Goal: Task Accomplishment & Management: Manage account settings

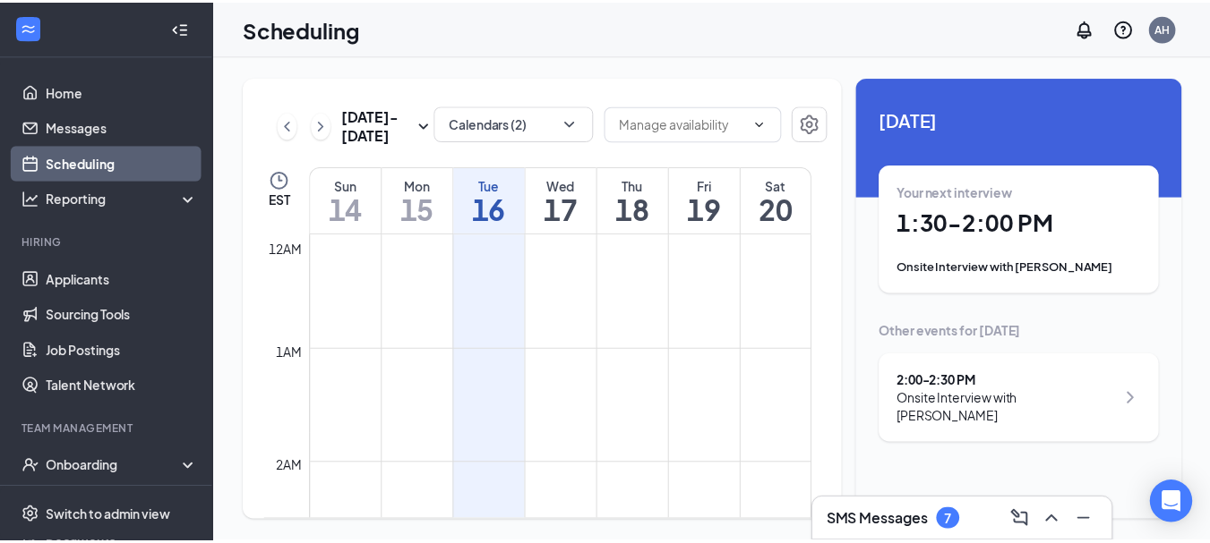
scroll to position [880, 0]
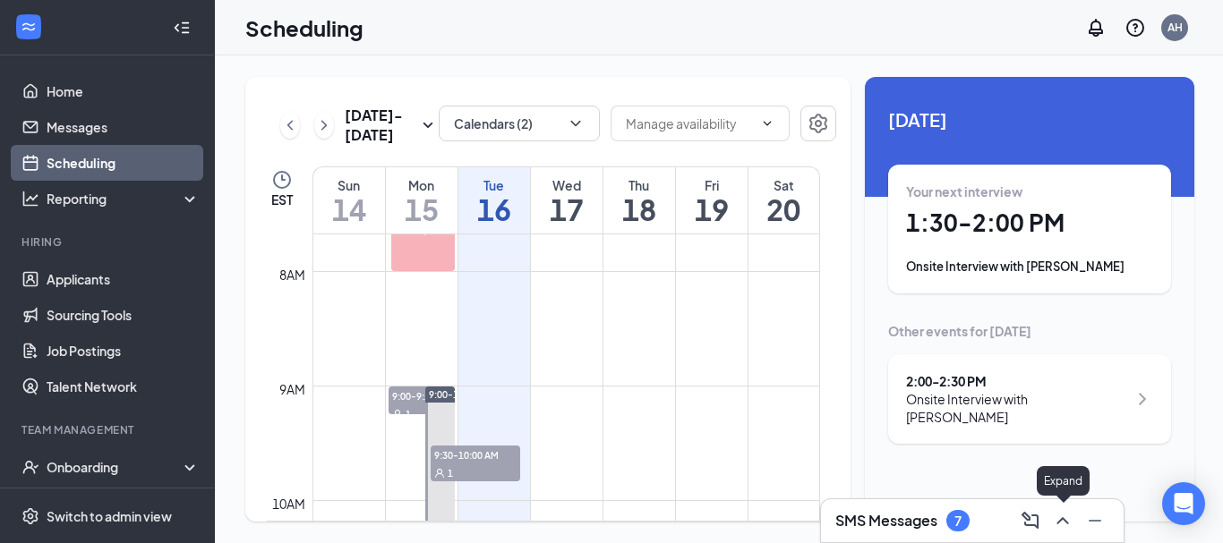
click at [1067, 519] on icon "ChevronUp" at bounding box center [1062, 520] width 21 height 21
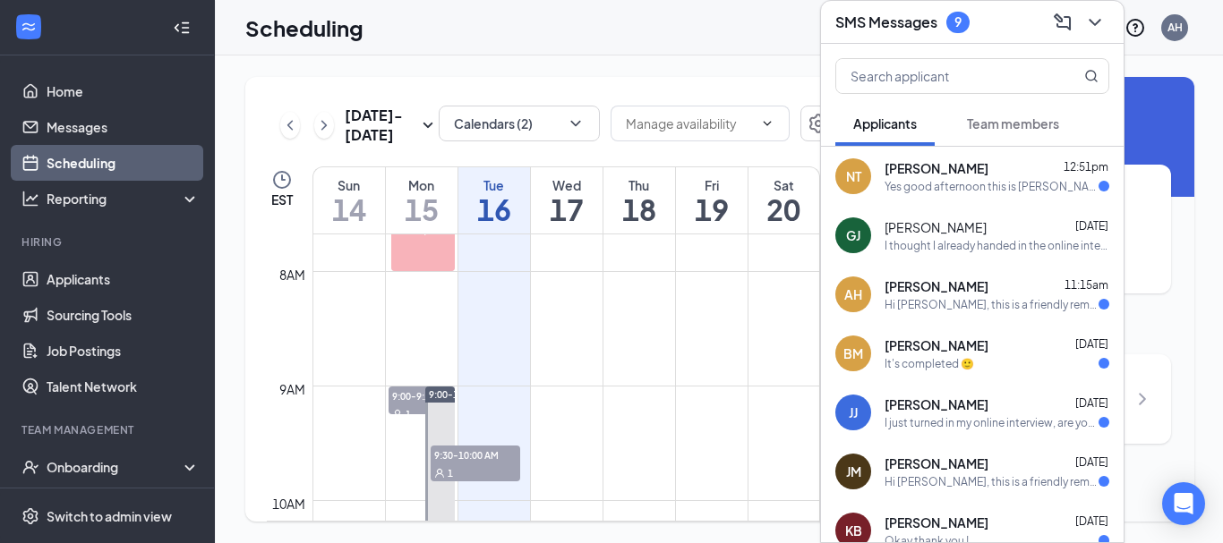
click at [1017, 174] on div "[PERSON_NAME] 12:51pm" at bounding box center [997, 168] width 225 height 18
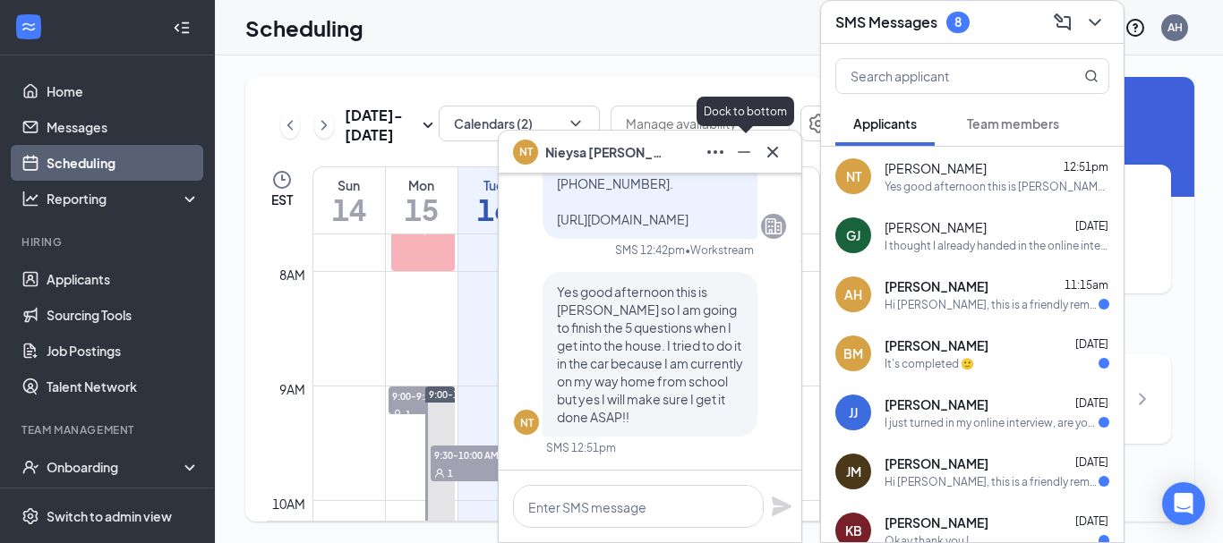
click at [749, 151] on icon "Minimize" at bounding box center [744, 152] width 13 height 2
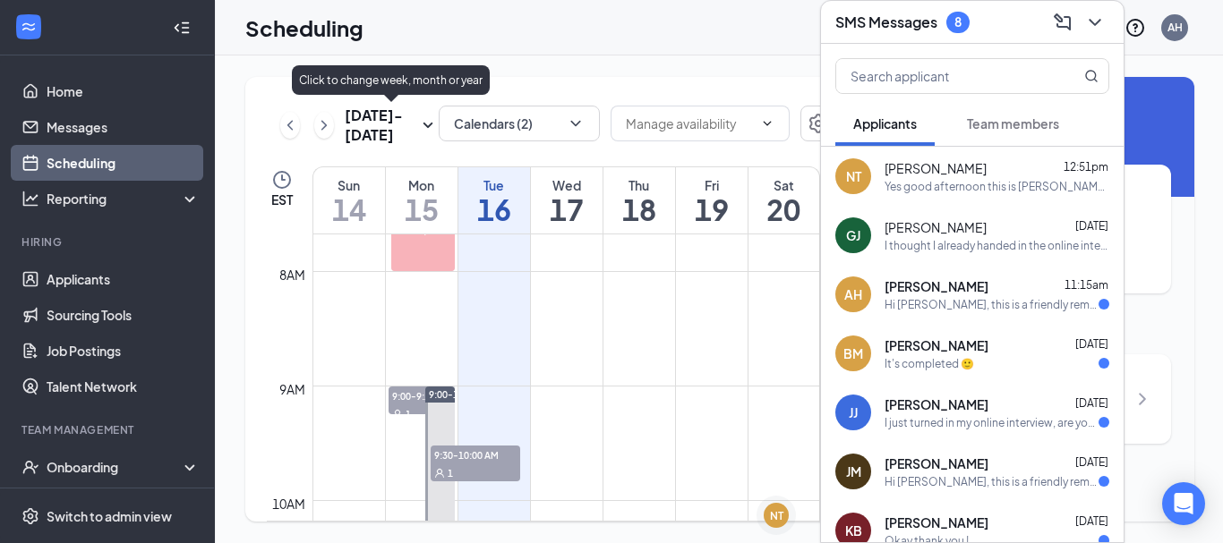
click at [406, 124] on h3 "[DATE] - [DATE]" at bounding box center [381, 125] width 73 height 39
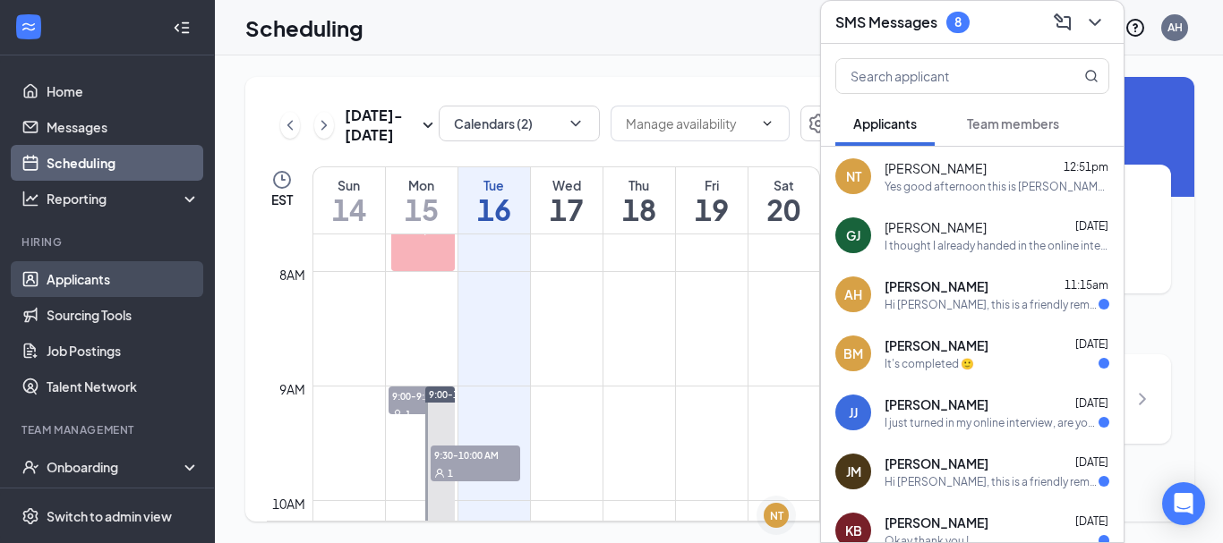
click at [90, 289] on link "Applicants" at bounding box center [123, 279] width 153 height 36
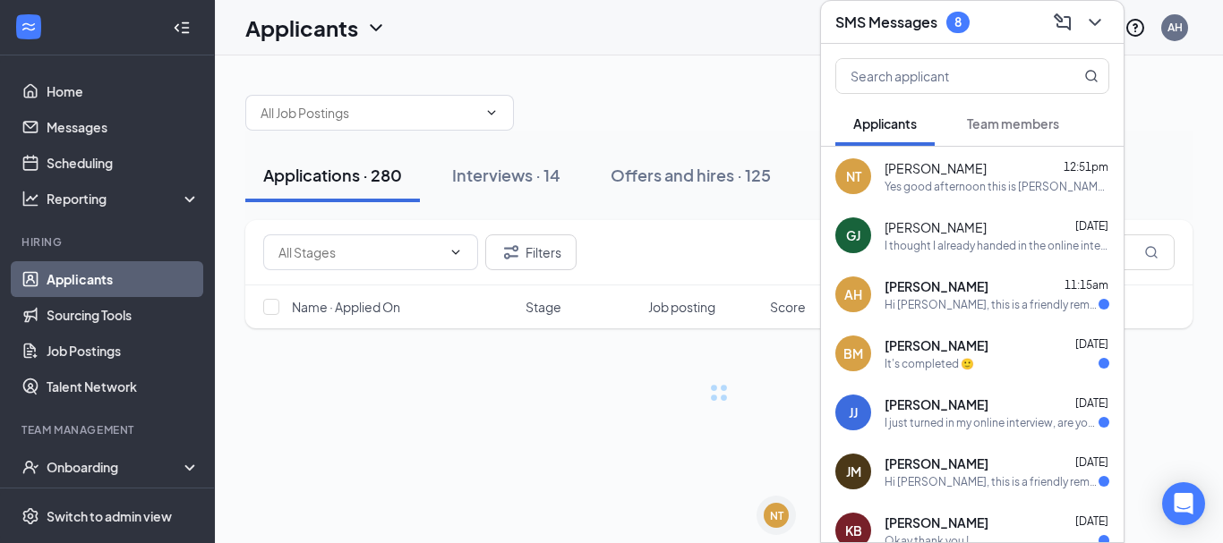
click at [90, 289] on link "Applicants" at bounding box center [123, 279] width 153 height 36
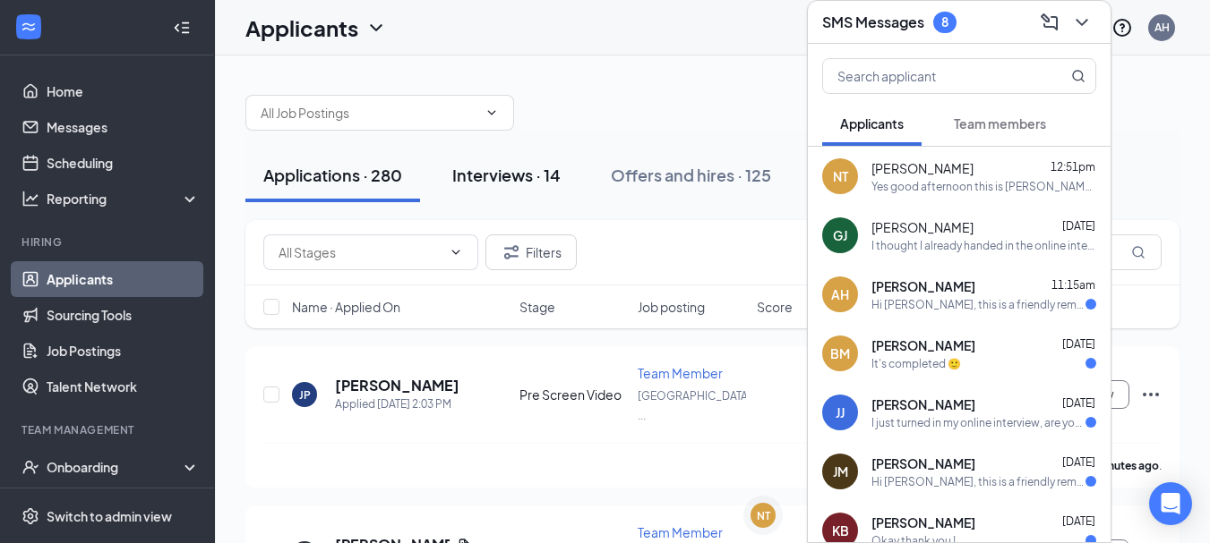
click at [558, 183] on div "Interviews · 14" at bounding box center [506, 175] width 108 height 22
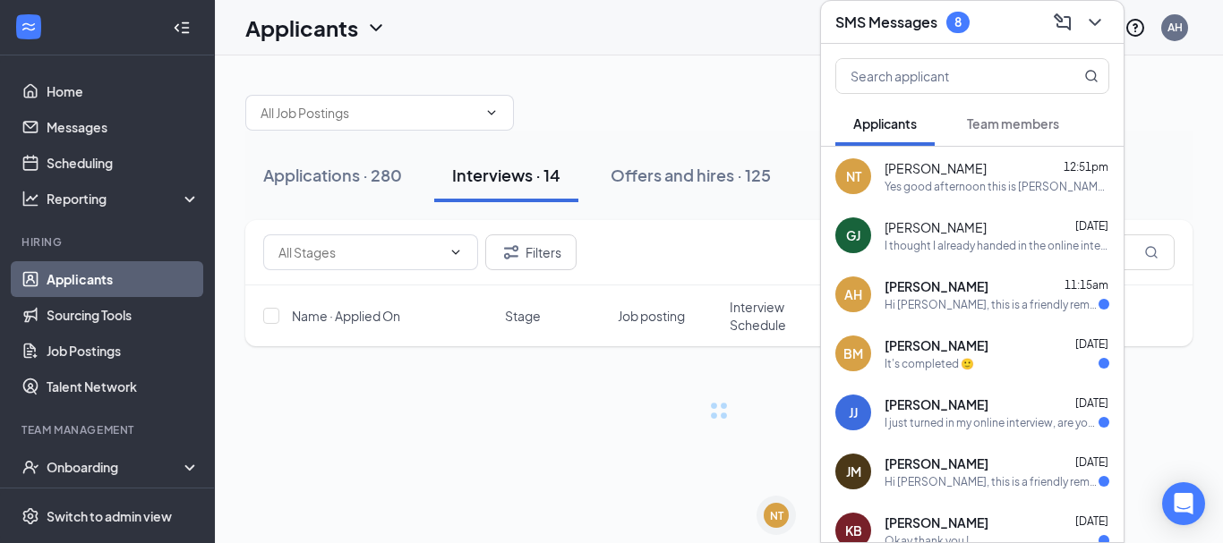
click at [558, 183] on div "Interviews · 14" at bounding box center [506, 175] width 108 height 22
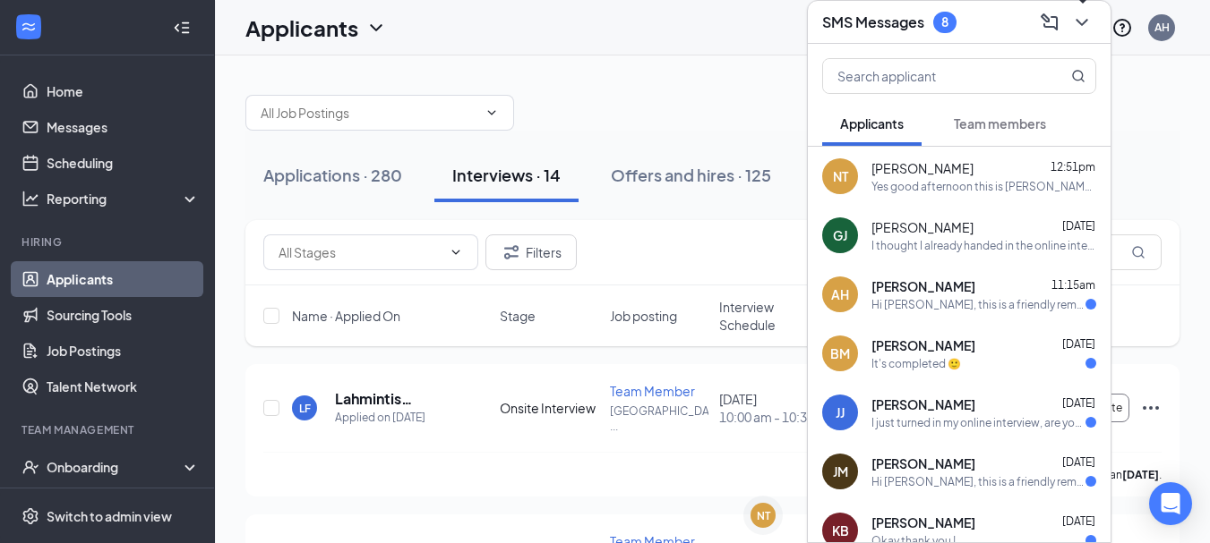
click at [1087, 13] on icon "ChevronDown" at bounding box center [1081, 22] width 21 height 21
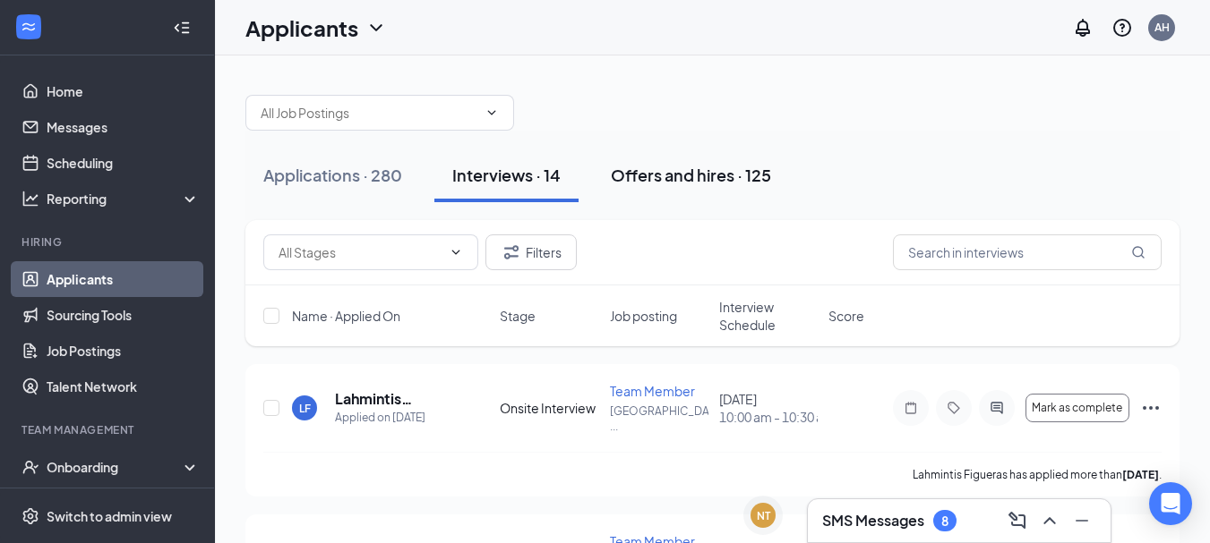
click at [704, 171] on div "Offers and hires · 125" at bounding box center [691, 175] width 160 height 22
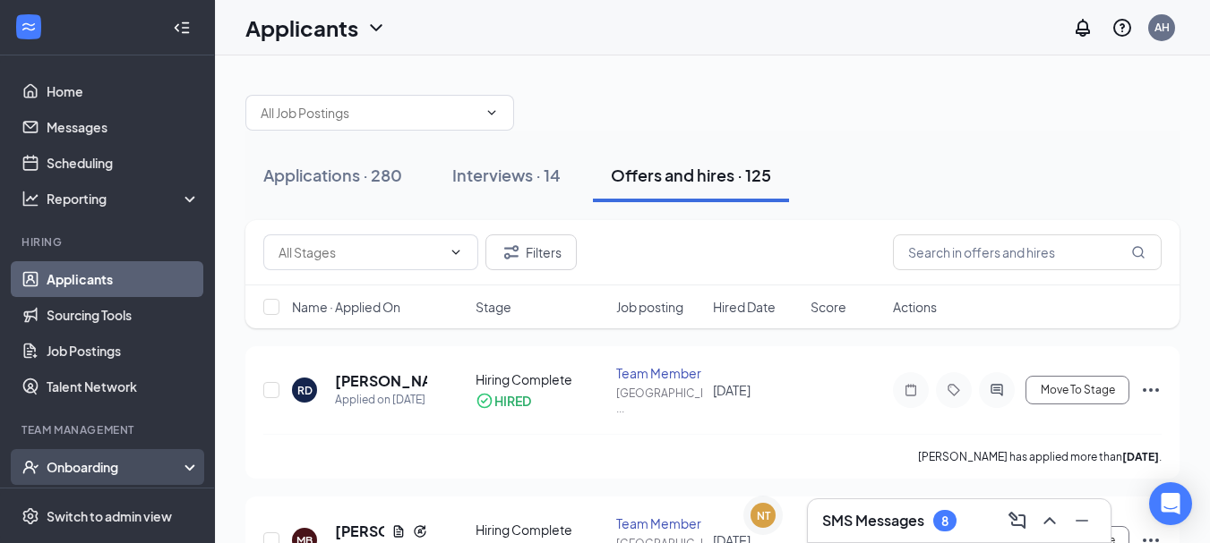
click at [145, 470] on div "Onboarding" at bounding box center [116, 467] width 138 height 18
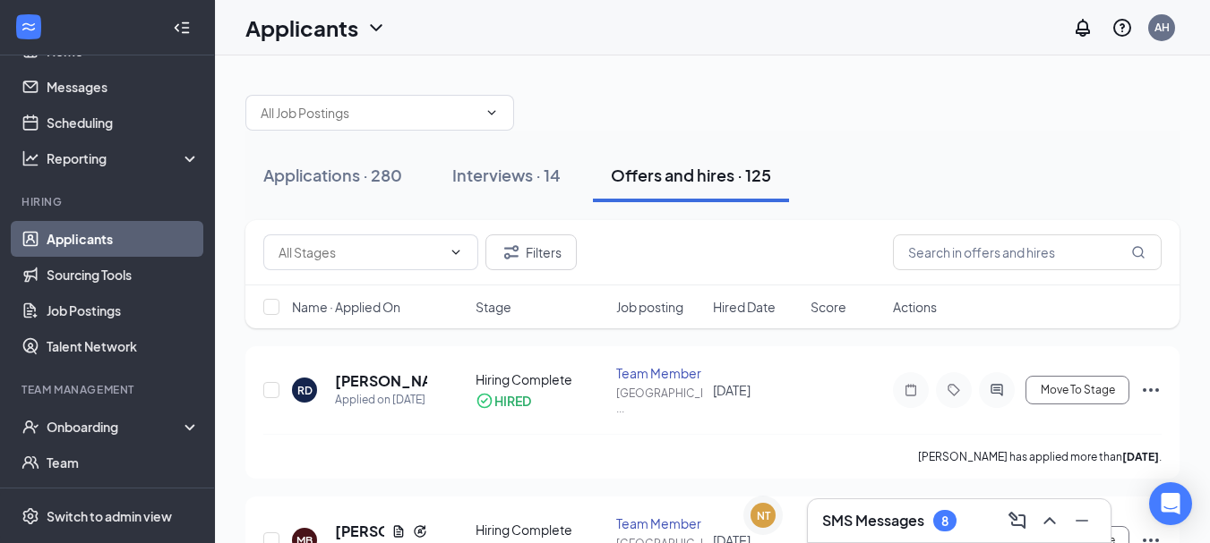
scroll to position [54, 0]
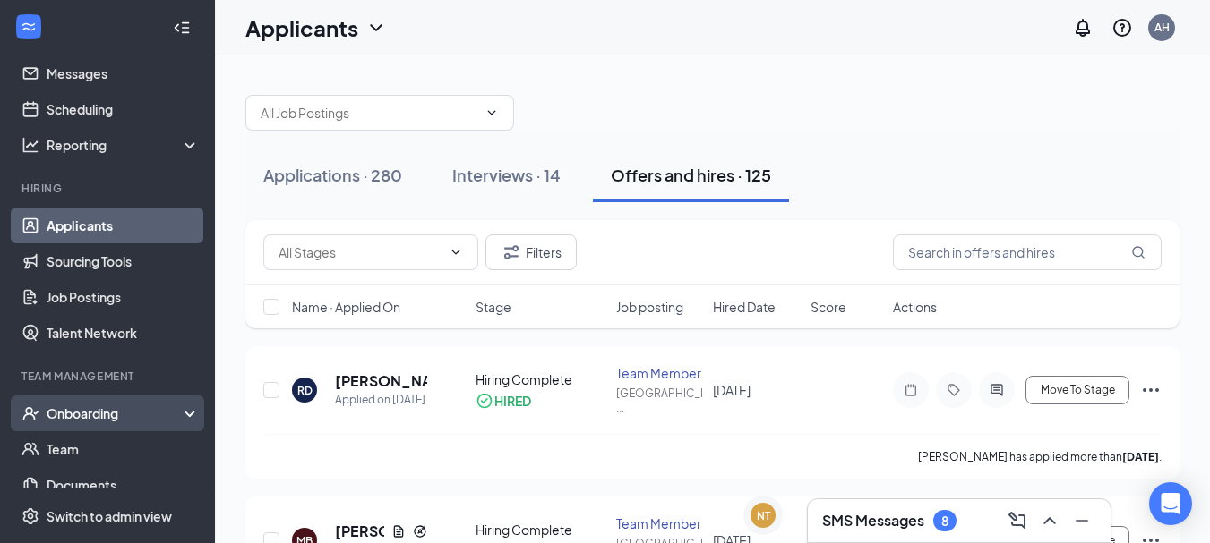
click at [148, 416] on div "Onboarding" at bounding box center [116, 414] width 138 height 18
drag, startPoint x: 148, startPoint y: 416, endPoint x: 105, endPoint y: 447, distance: 52.7
click at [105, 447] on li "Onboarding Overview E-Verify Onboarding Documents Activity log" at bounding box center [107, 485] width 214 height 179
click at [105, 447] on link "Overview" at bounding box center [123, 450] width 153 height 36
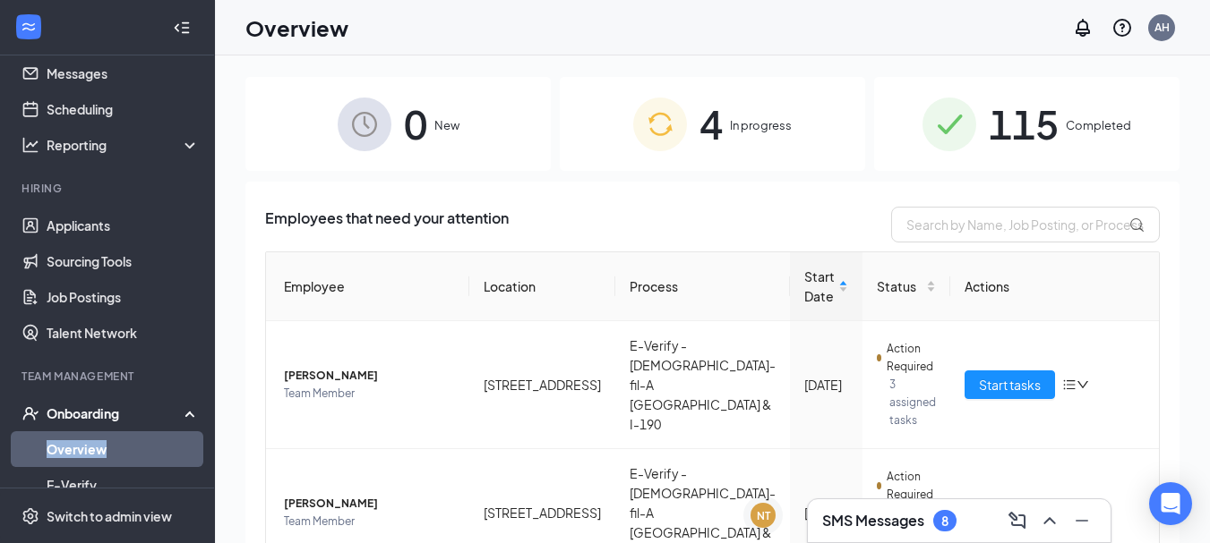
click at [105, 447] on link "Overview" at bounding box center [123, 450] width 153 height 36
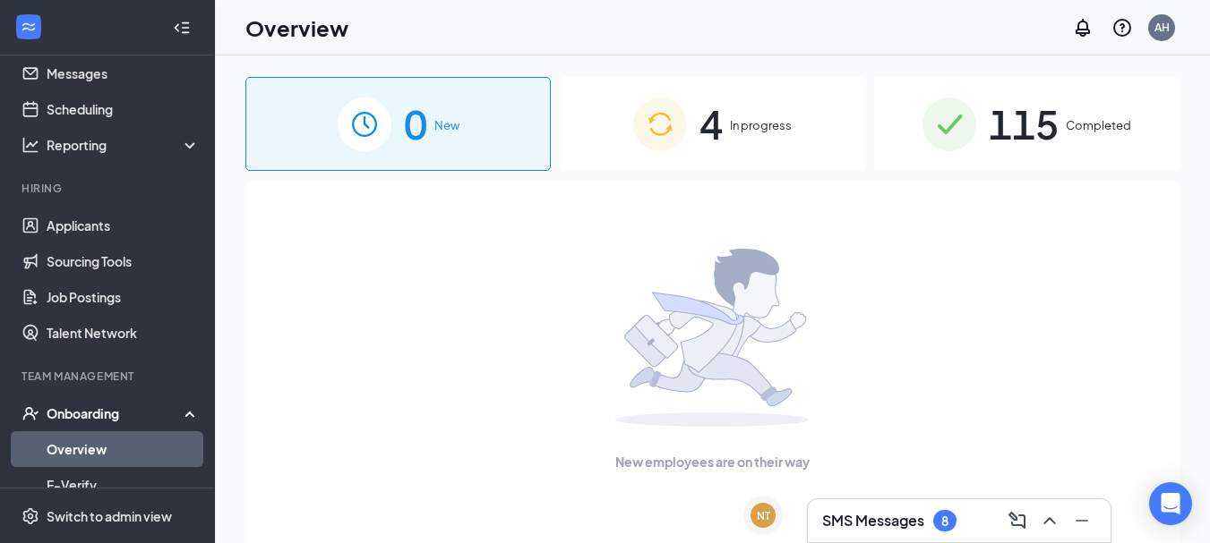
click at [702, 152] on span "4" at bounding box center [710, 124] width 23 height 62
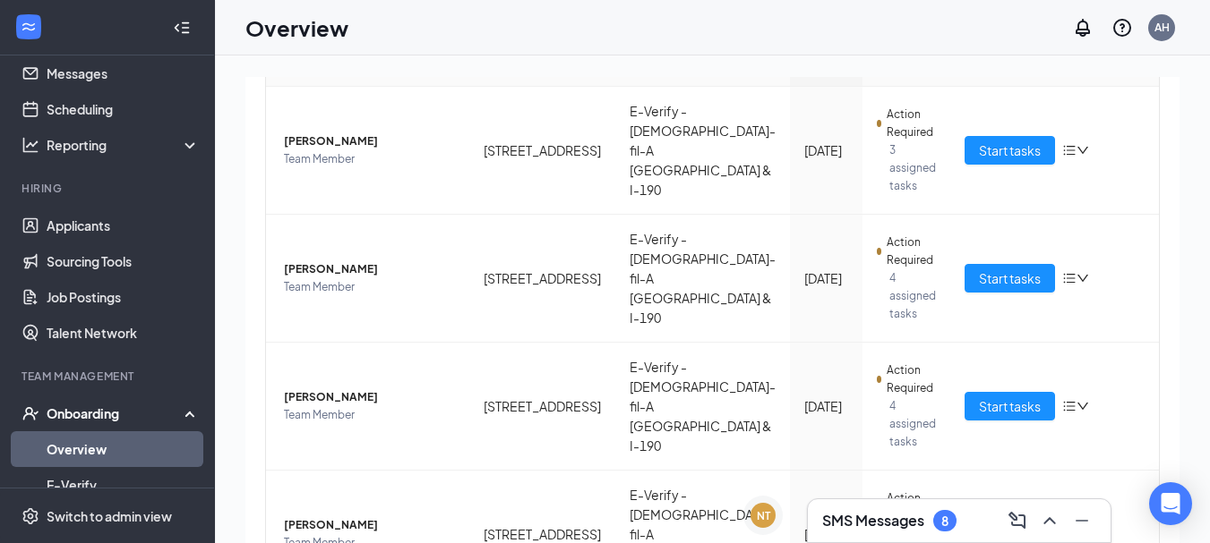
scroll to position [244, 0]
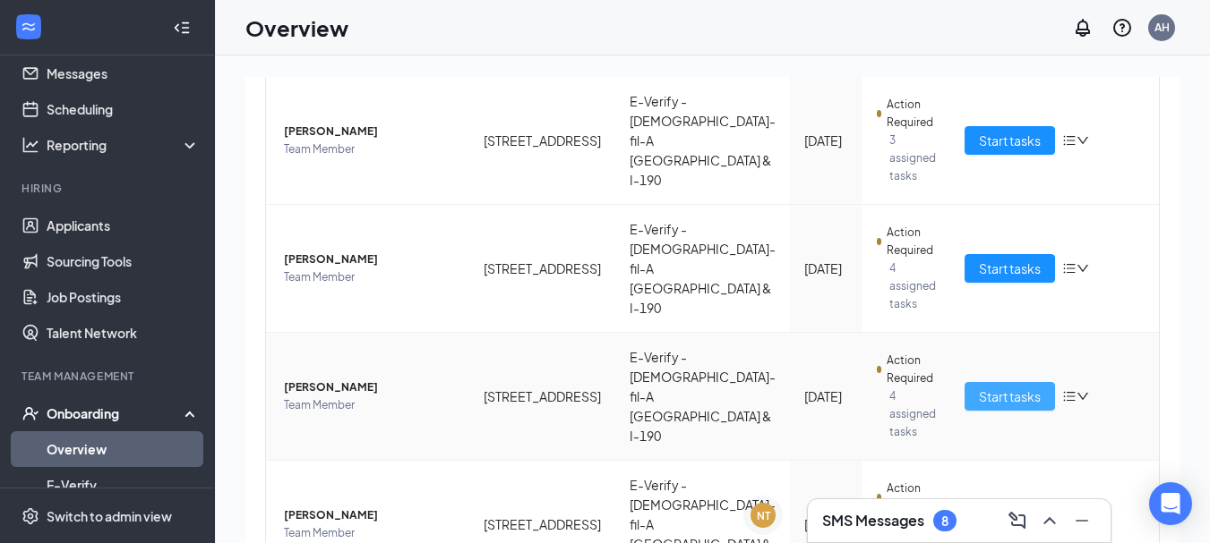
click at [990, 387] on span "Start tasks" at bounding box center [1010, 397] width 62 height 20
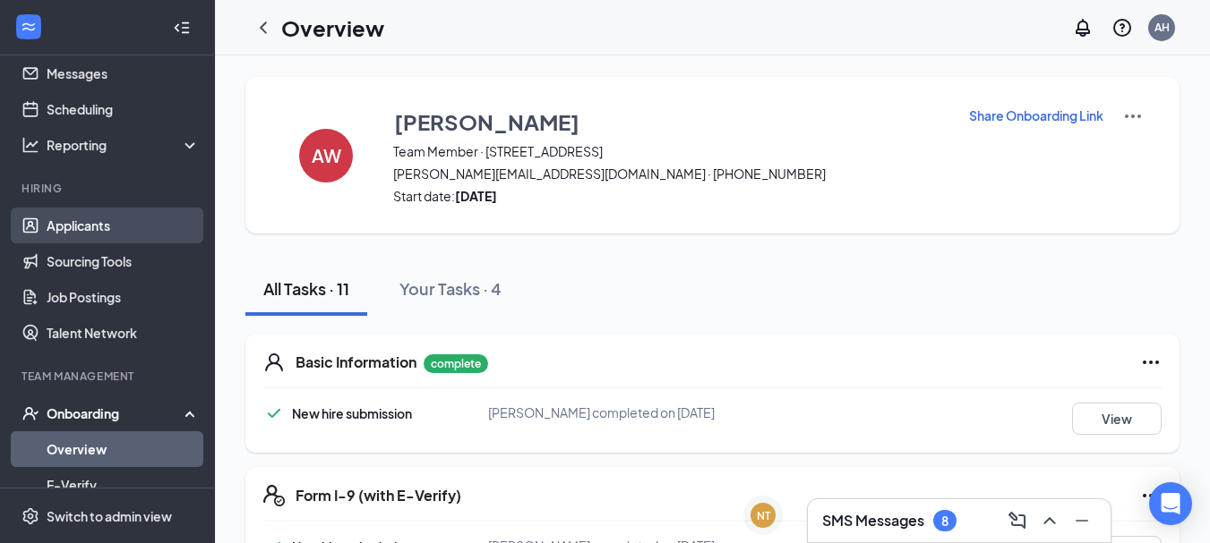
click at [115, 219] on link "Applicants" at bounding box center [123, 226] width 153 height 36
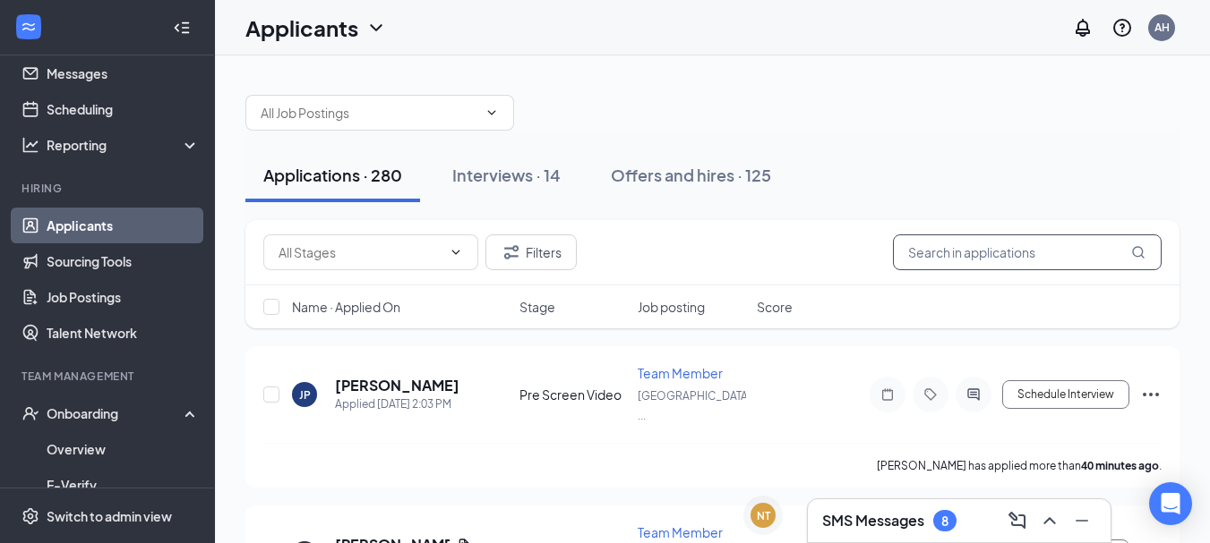
click at [1044, 265] on input "text" at bounding box center [1027, 253] width 269 height 36
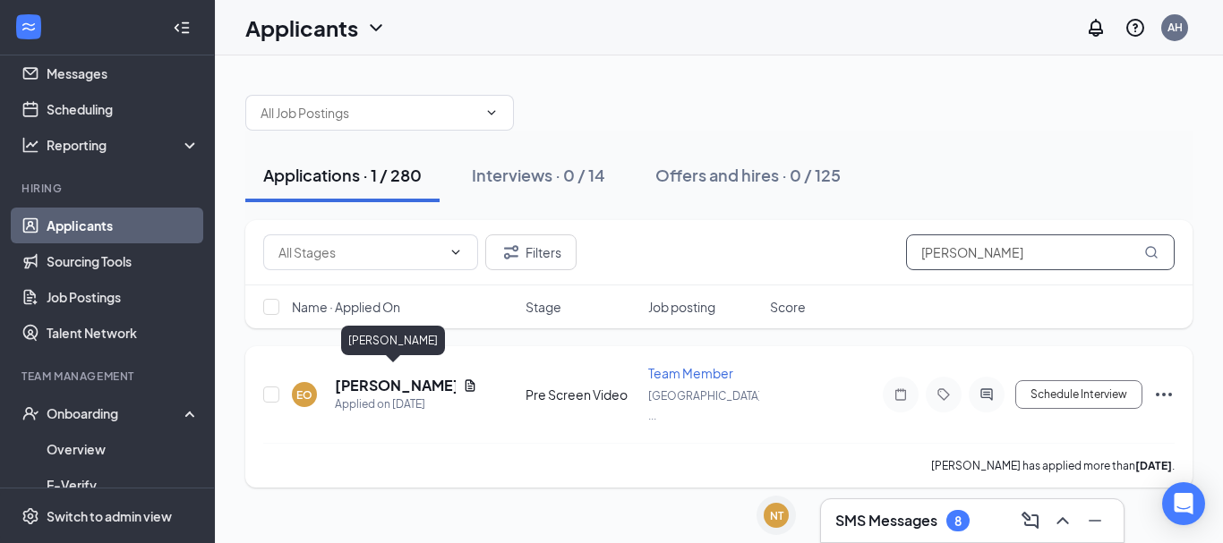
type input "[PERSON_NAME]"
click at [406, 376] on h5 "[PERSON_NAME]" at bounding box center [395, 386] width 121 height 20
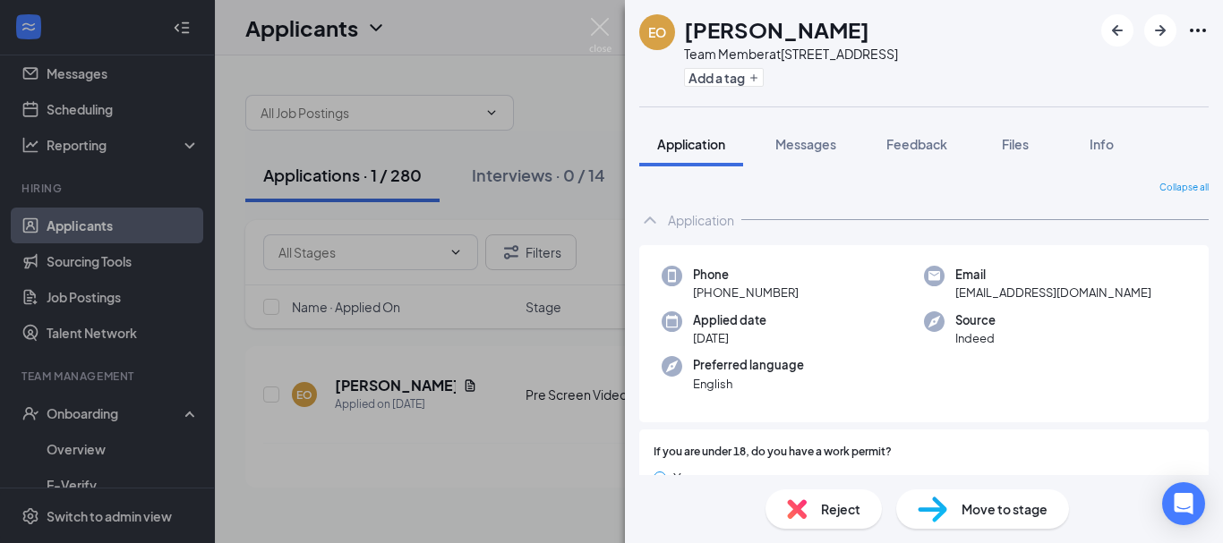
click at [836, 513] on span "Reject" at bounding box center [840, 510] width 39 height 20
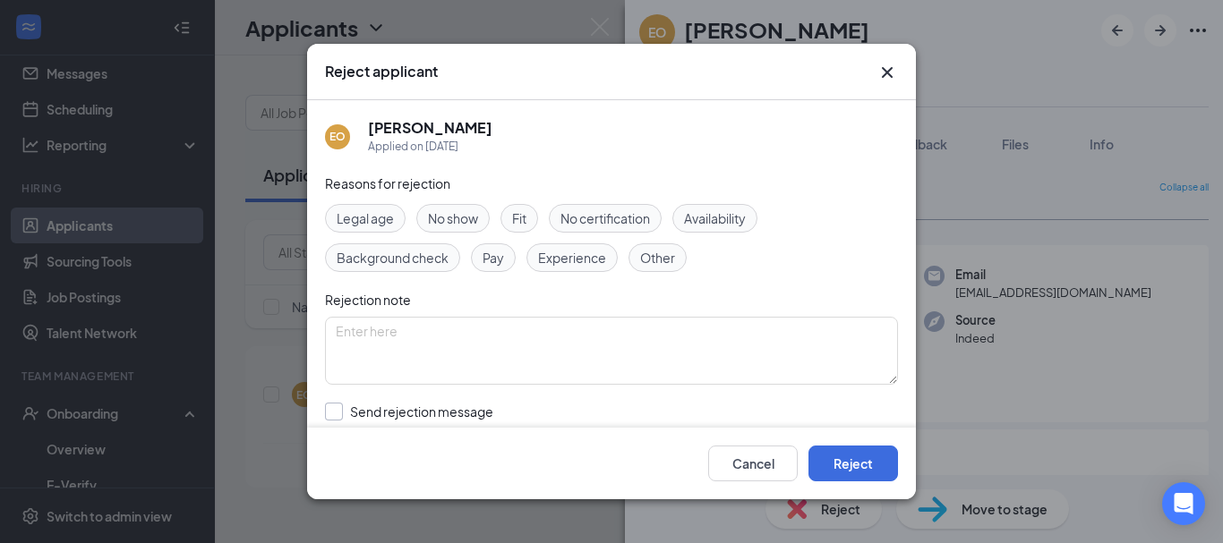
click at [332, 403] on input "Send rejection message If unchecked, the applicant will not receive a rejection…" at bounding box center [528, 422] width 407 height 39
checkbox input "true"
click at [834, 456] on button "Reject" at bounding box center [853, 464] width 90 height 36
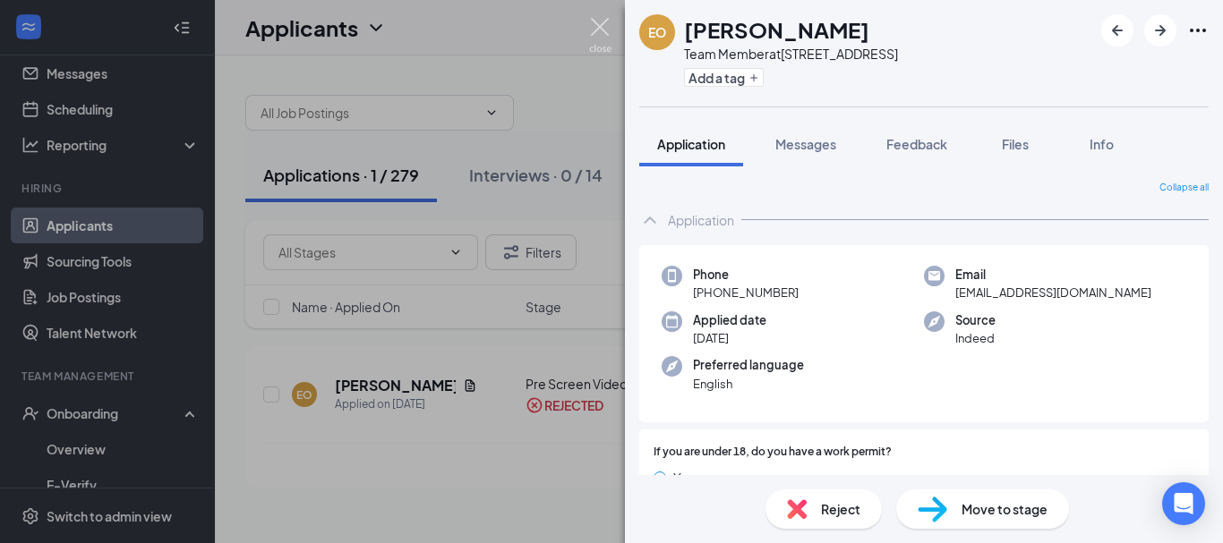
click at [600, 24] on img at bounding box center [600, 35] width 22 height 35
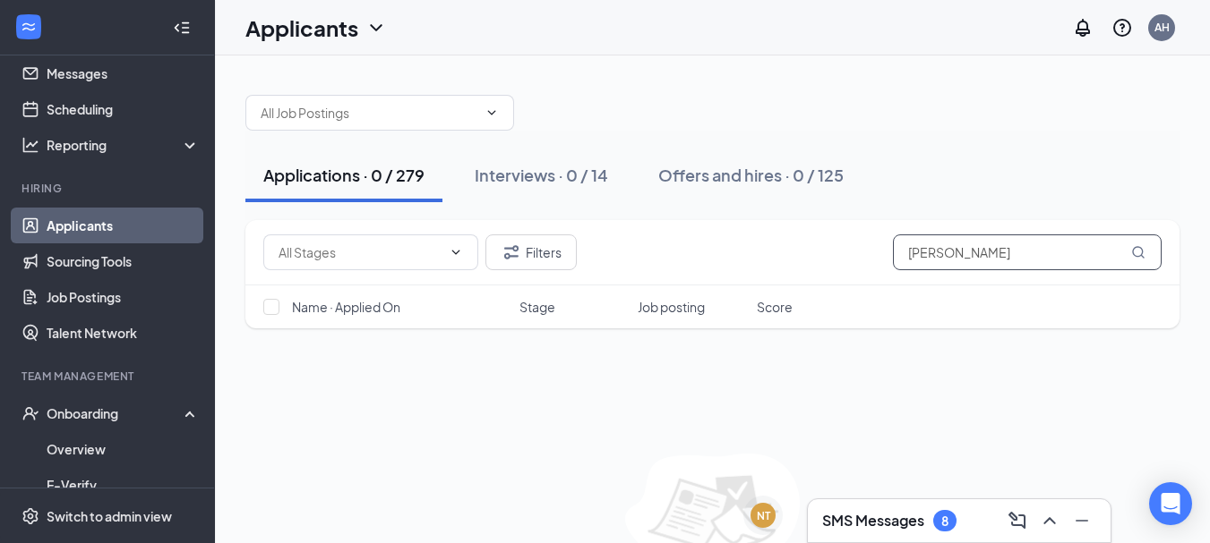
click at [972, 241] on input "[PERSON_NAME]" at bounding box center [1027, 253] width 269 height 36
type input "o"
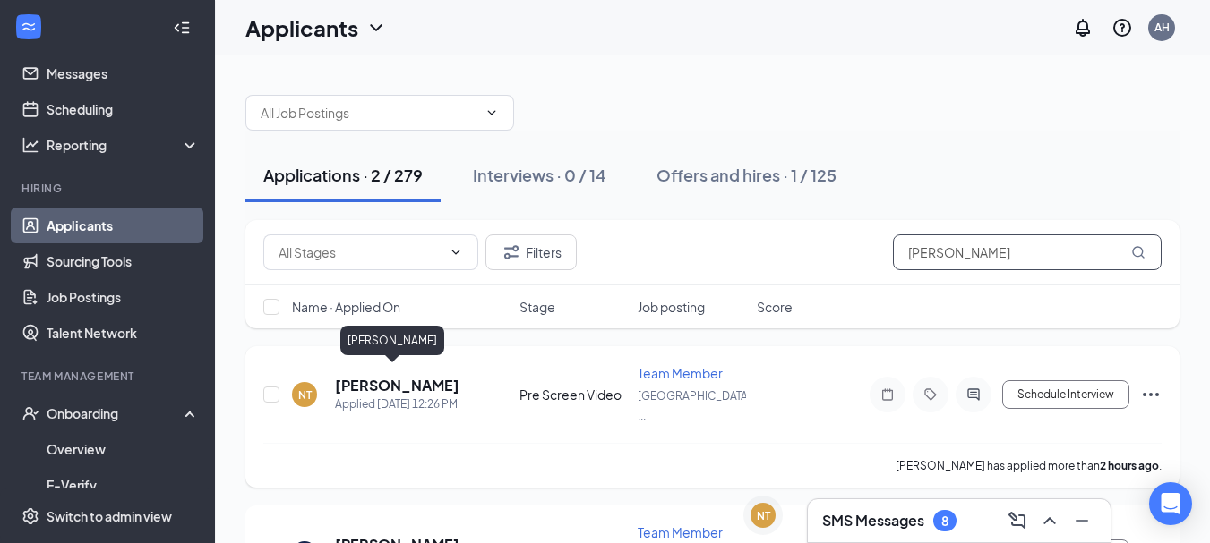
type input "[PERSON_NAME]"
click at [405, 376] on h5 "[PERSON_NAME]" at bounding box center [397, 386] width 124 height 20
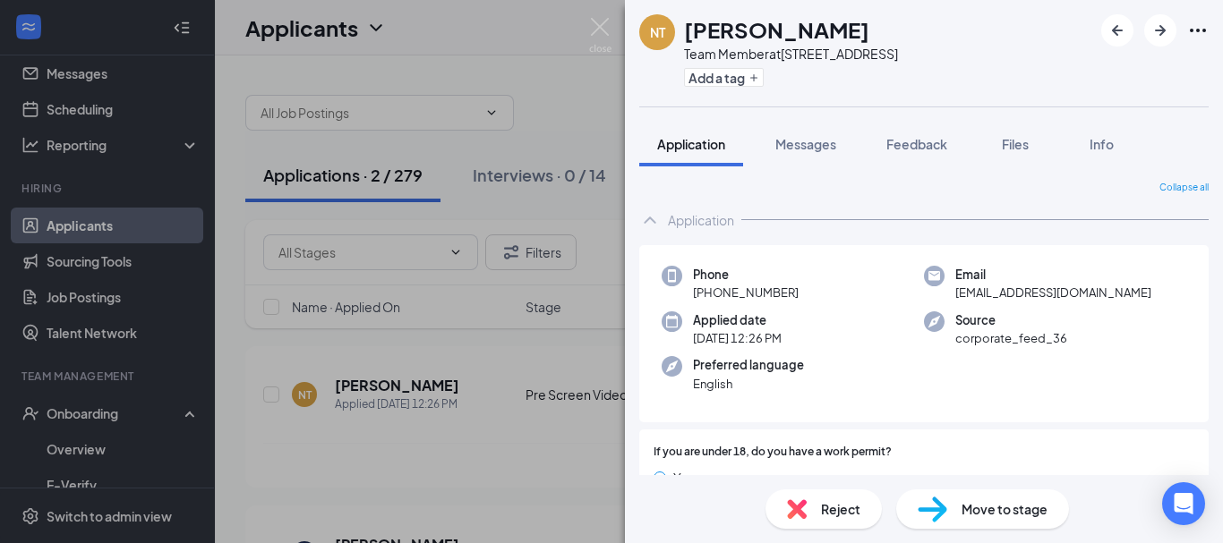
click at [828, 520] on div "Reject" at bounding box center [823, 509] width 116 height 39
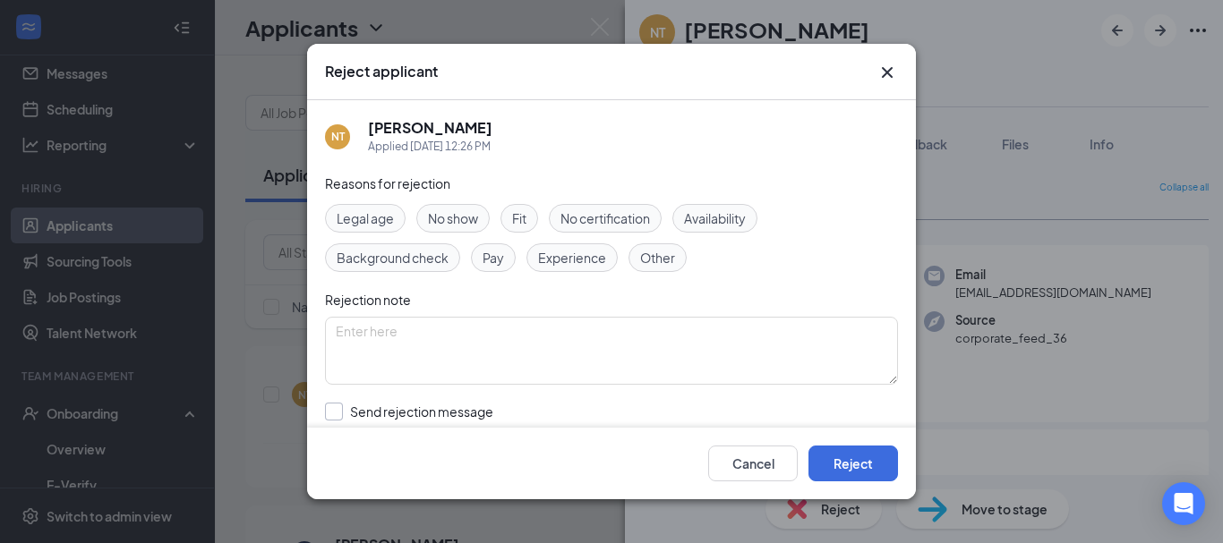
click at [333, 410] on input "Send rejection message If unchecked, the applicant will not receive a rejection…" at bounding box center [528, 422] width 407 height 39
checkbox input "true"
click at [882, 462] on button "Reject" at bounding box center [853, 464] width 90 height 36
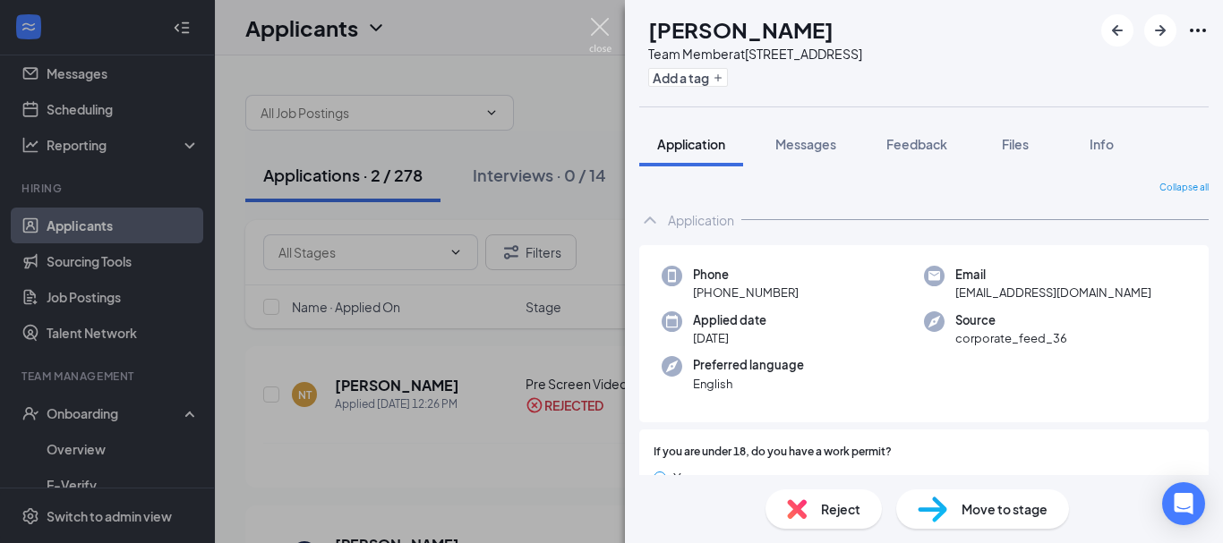
click at [601, 20] on img at bounding box center [600, 35] width 22 height 35
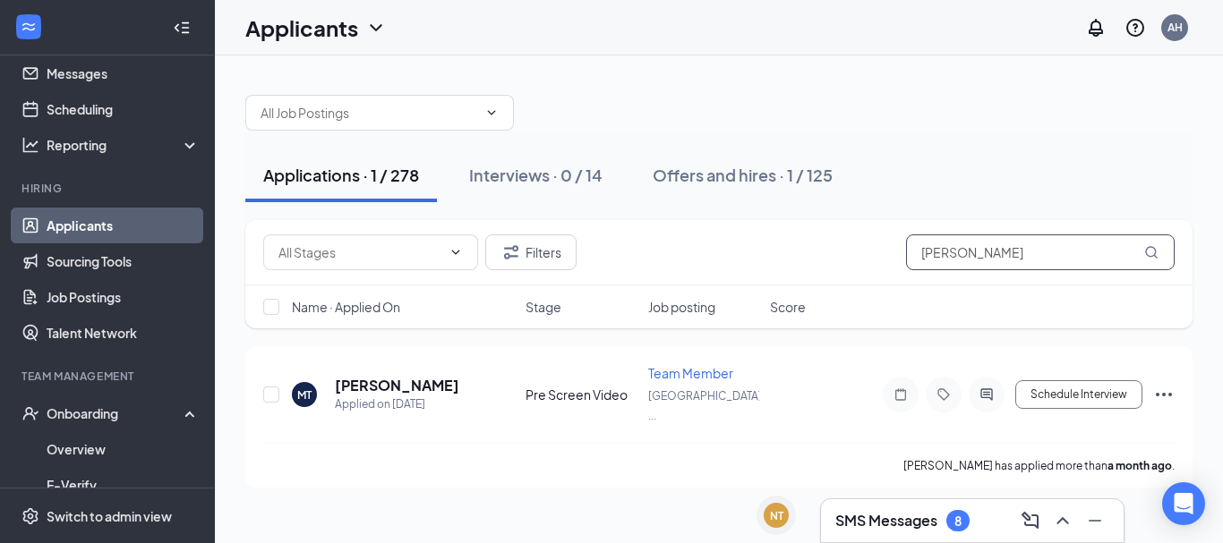
drag, startPoint x: 966, startPoint y: 251, endPoint x: 870, endPoint y: 262, distance: 96.5
click at [870, 262] on div "Filters [PERSON_NAME]" at bounding box center [718, 253] width 911 height 36
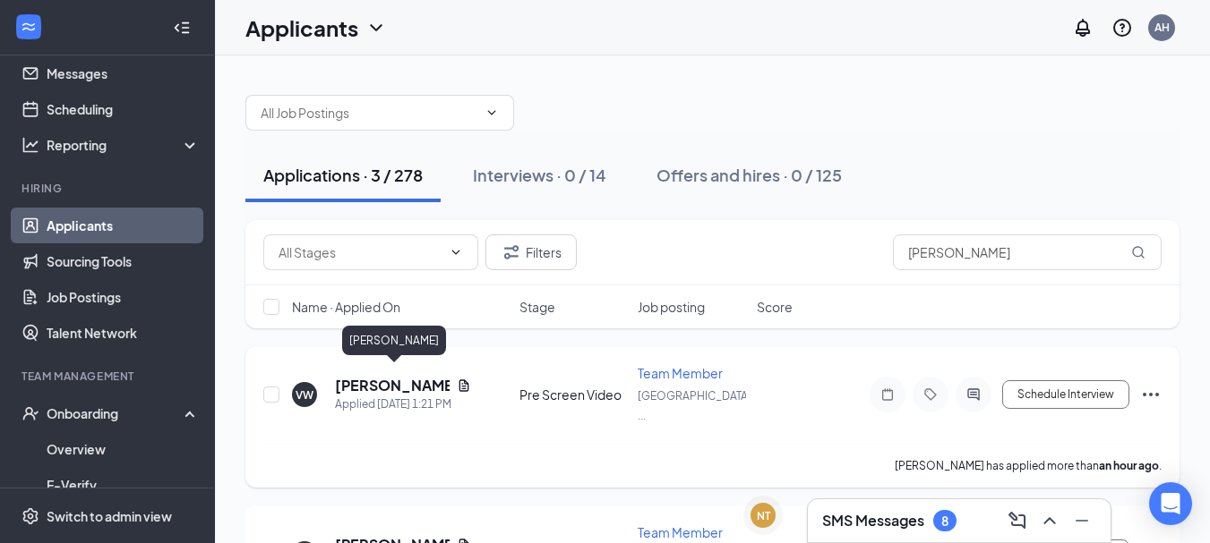
click at [388, 383] on h5 "[PERSON_NAME]" at bounding box center [392, 386] width 115 height 20
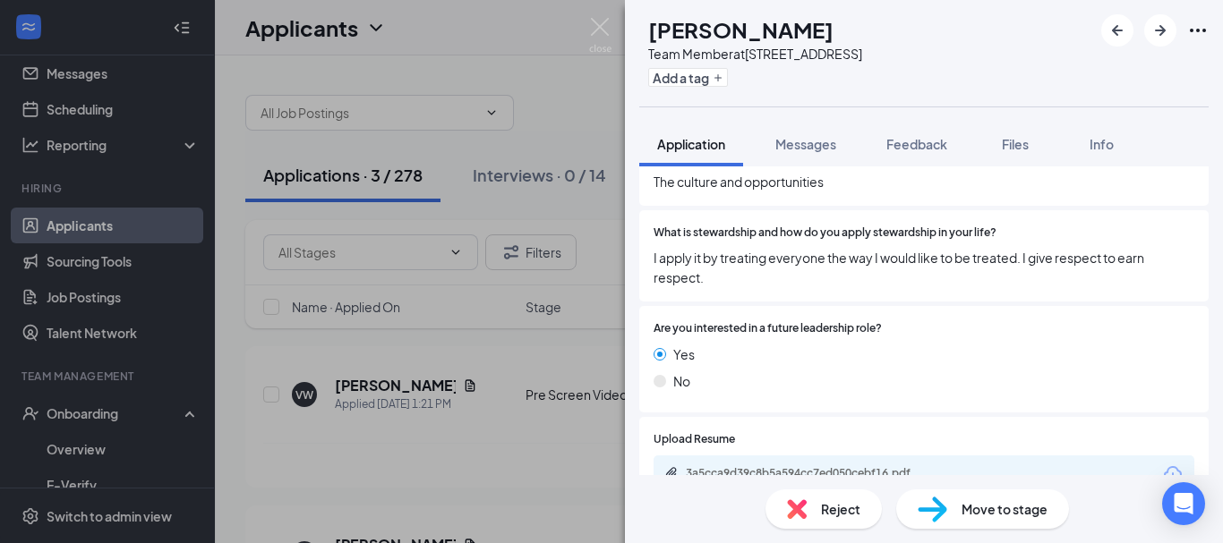
scroll to position [1250, 0]
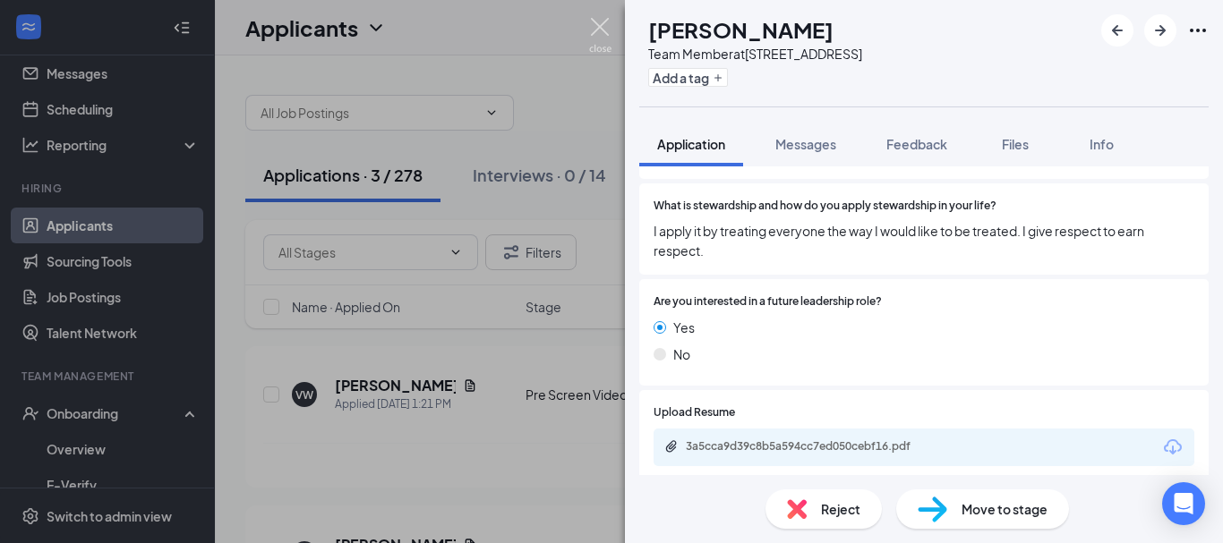
click at [609, 26] on img at bounding box center [600, 35] width 22 height 35
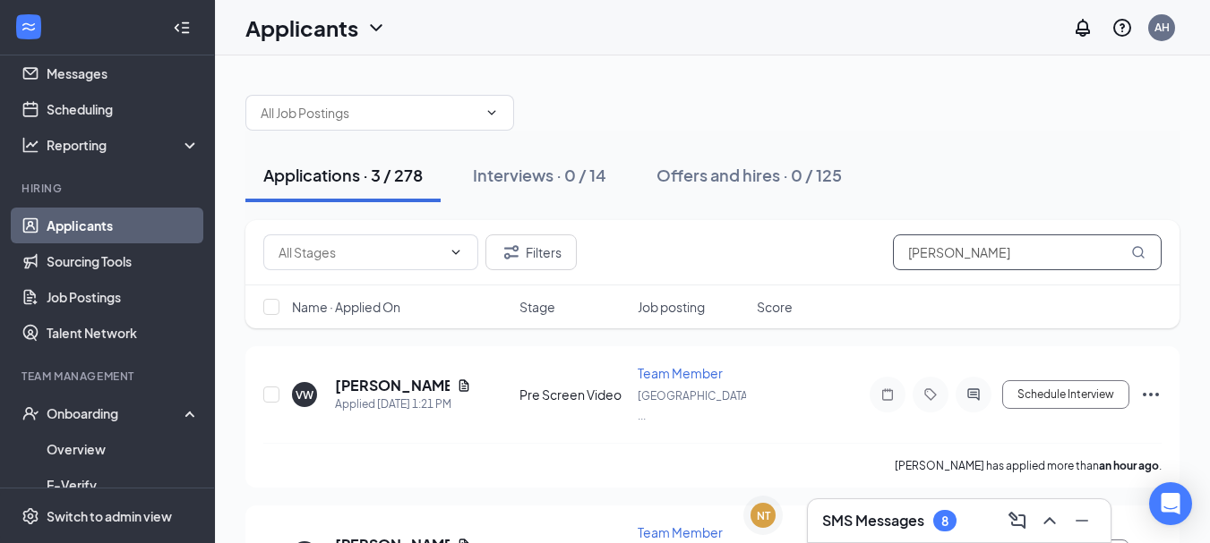
drag, startPoint x: 965, startPoint y: 241, endPoint x: 886, endPoint y: 246, distance: 79.0
click at [886, 246] on div "Filters [PERSON_NAME]" at bounding box center [712, 253] width 898 height 36
type input "[PERSON_NAME]"
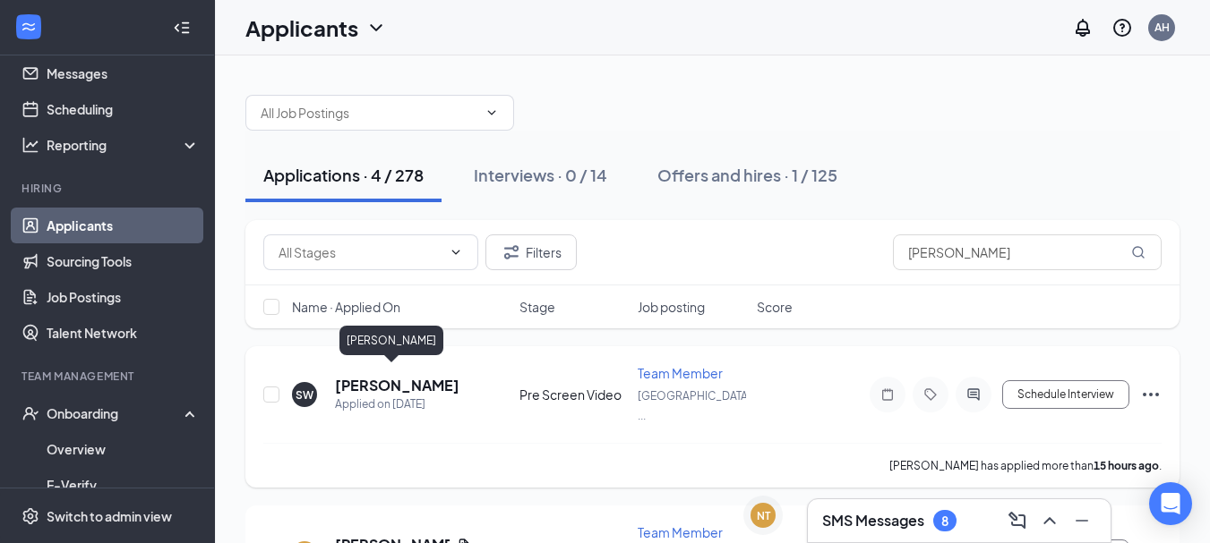
click at [380, 380] on h5 "[PERSON_NAME]" at bounding box center [397, 386] width 124 height 20
